Goal: Information Seeking & Learning: Learn about a topic

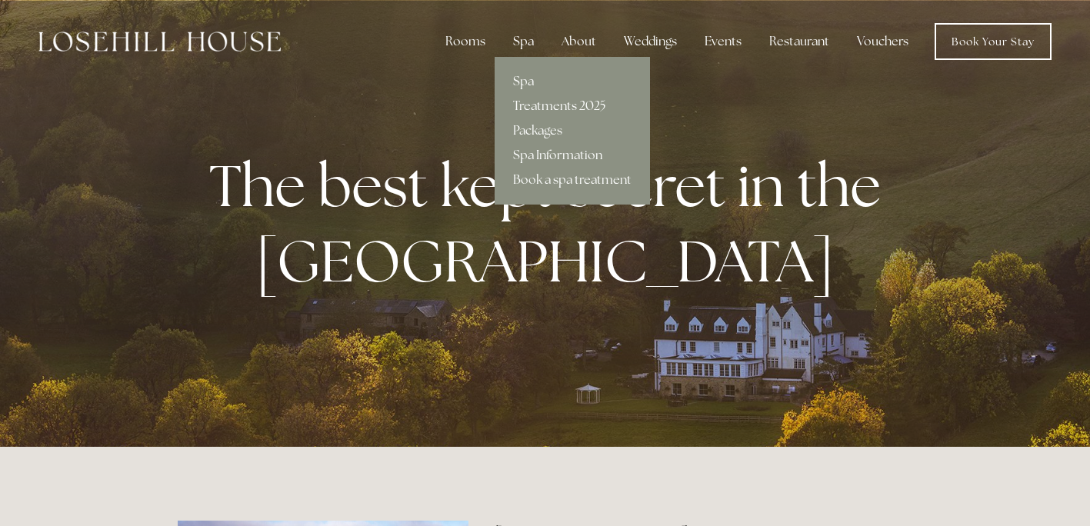
click at [524, 41] on div "Spa" at bounding box center [523, 41] width 45 height 31
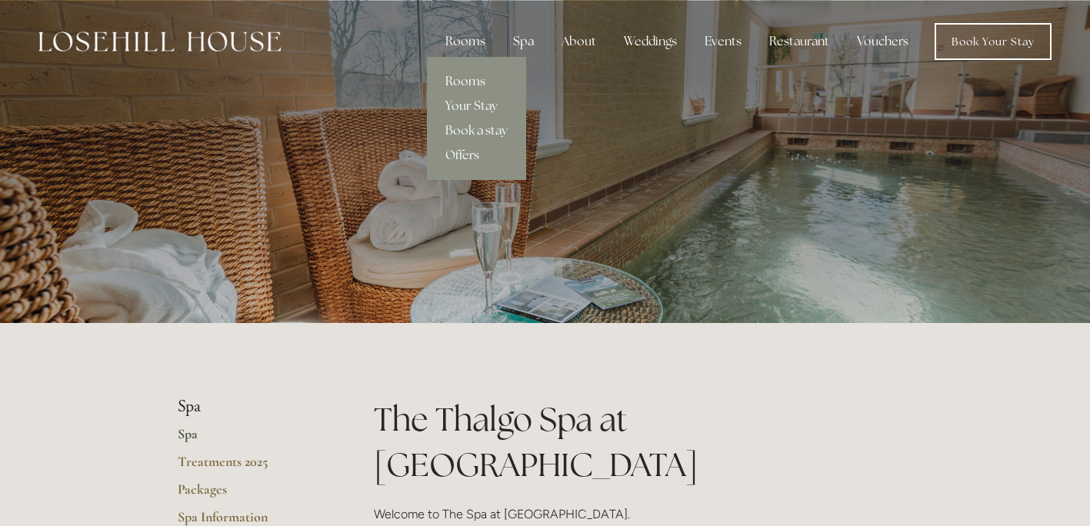
click at [471, 81] on link "Rooms" at bounding box center [476, 81] width 99 height 25
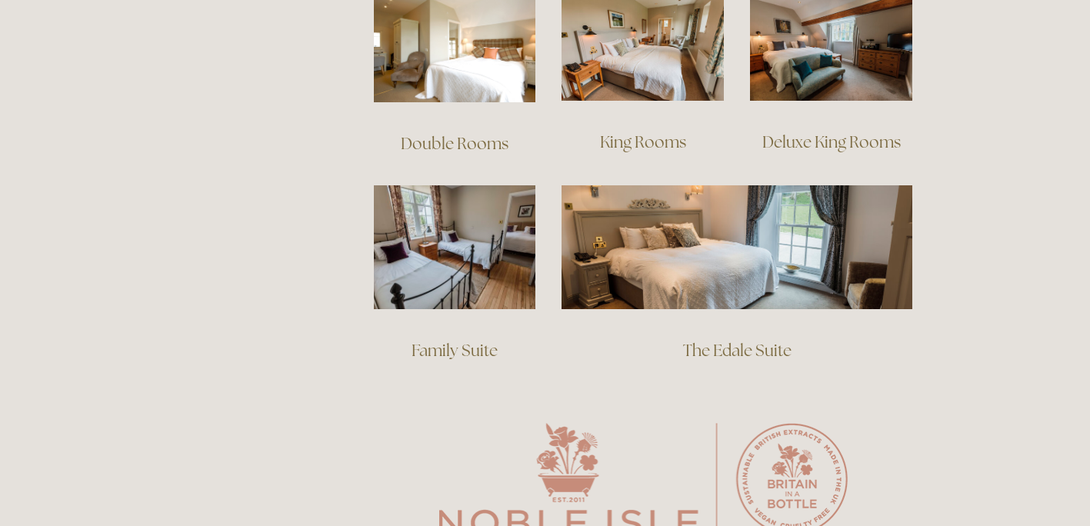
scroll to position [1200, 0]
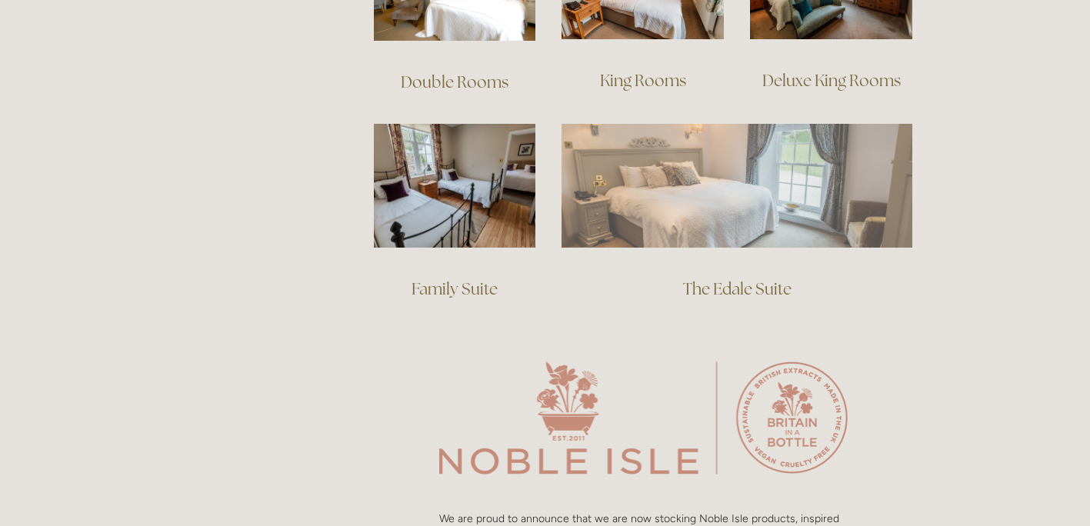
click at [711, 162] on img at bounding box center [736, 185] width 351 height 123
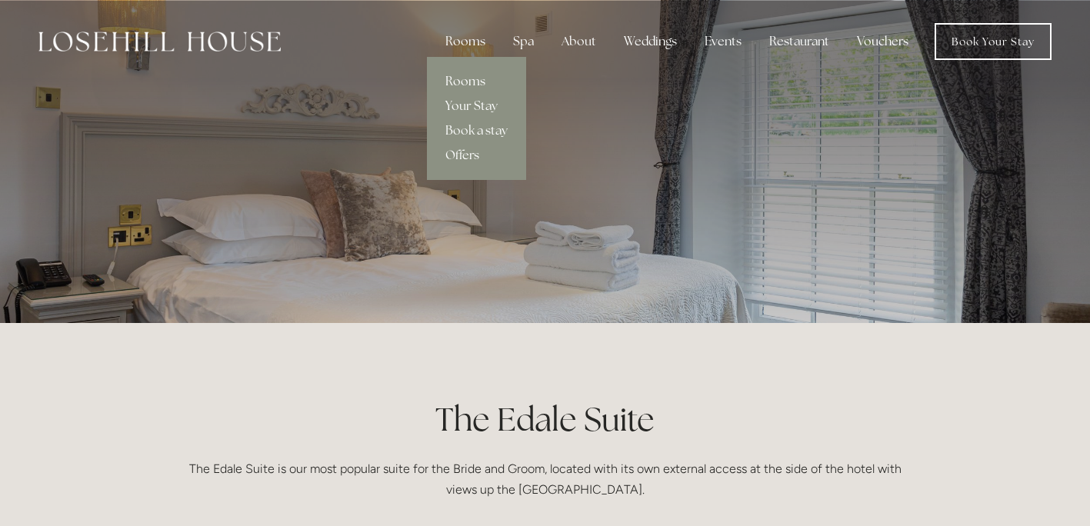
click at [475, 78] on link "Rooms" at bounding box center [476, 81] width 99 height 25
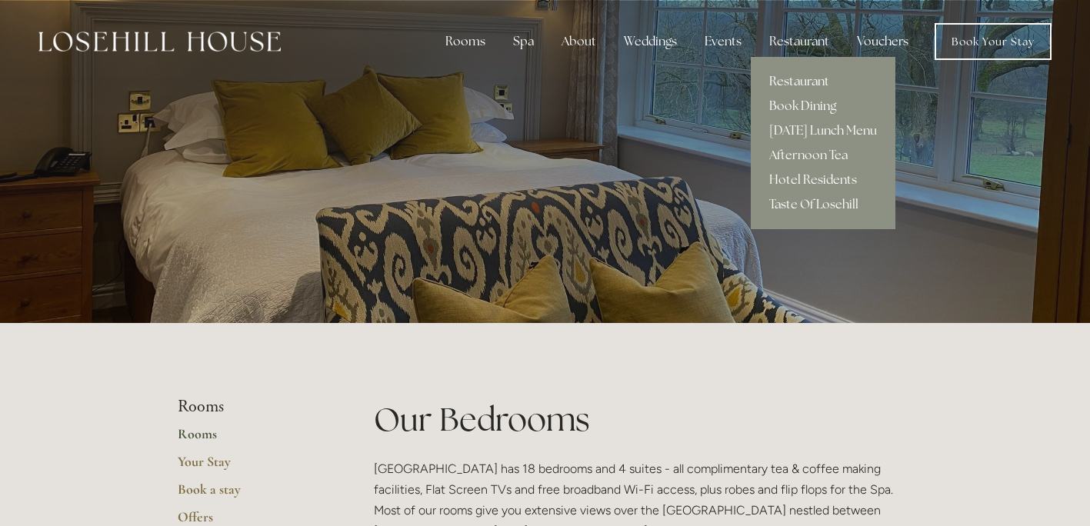
click at [807, 80] on link "Restaurant" at bounding box center [823, 81] width 145 height 25
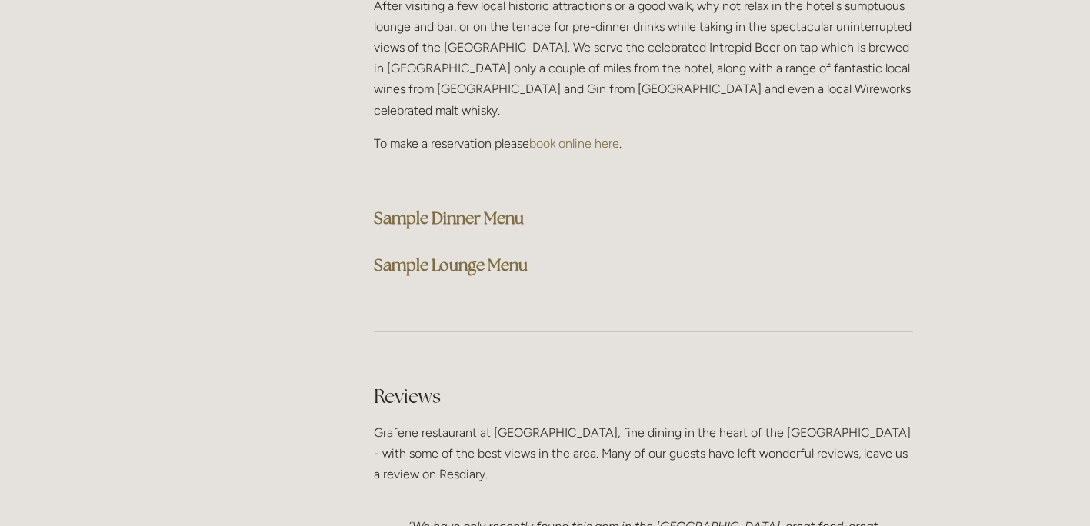
scroll to position [4030, 0]
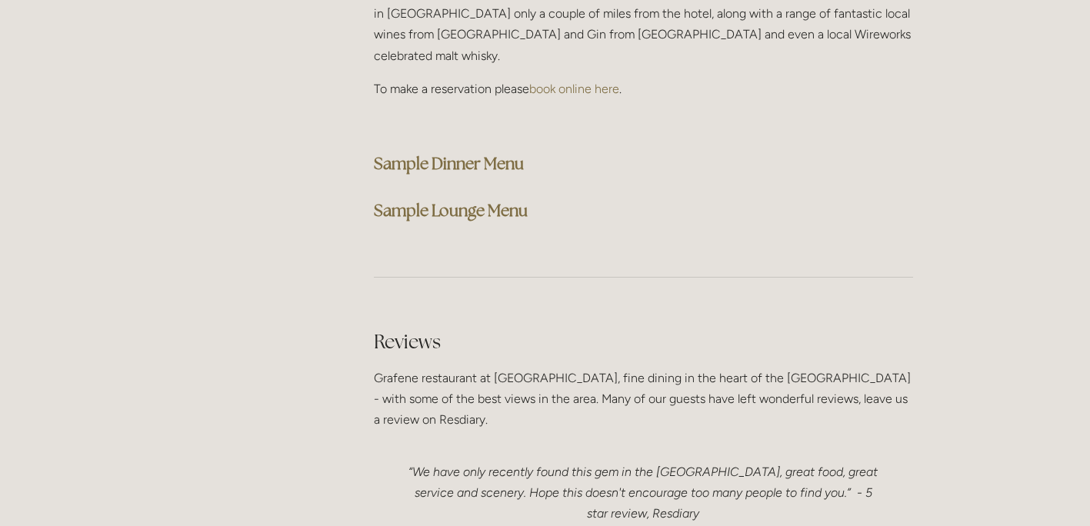
click at [466, 153] on strong "Sample Dinner Menu" at bounding box center [449, 163] width 150 height 21
click at [459, 200] on strong "Sample Lounge Menu" at bounding box center [451, 210] width 154 height 21
